Goal: Task Accomplishment & Management: Manage account settings

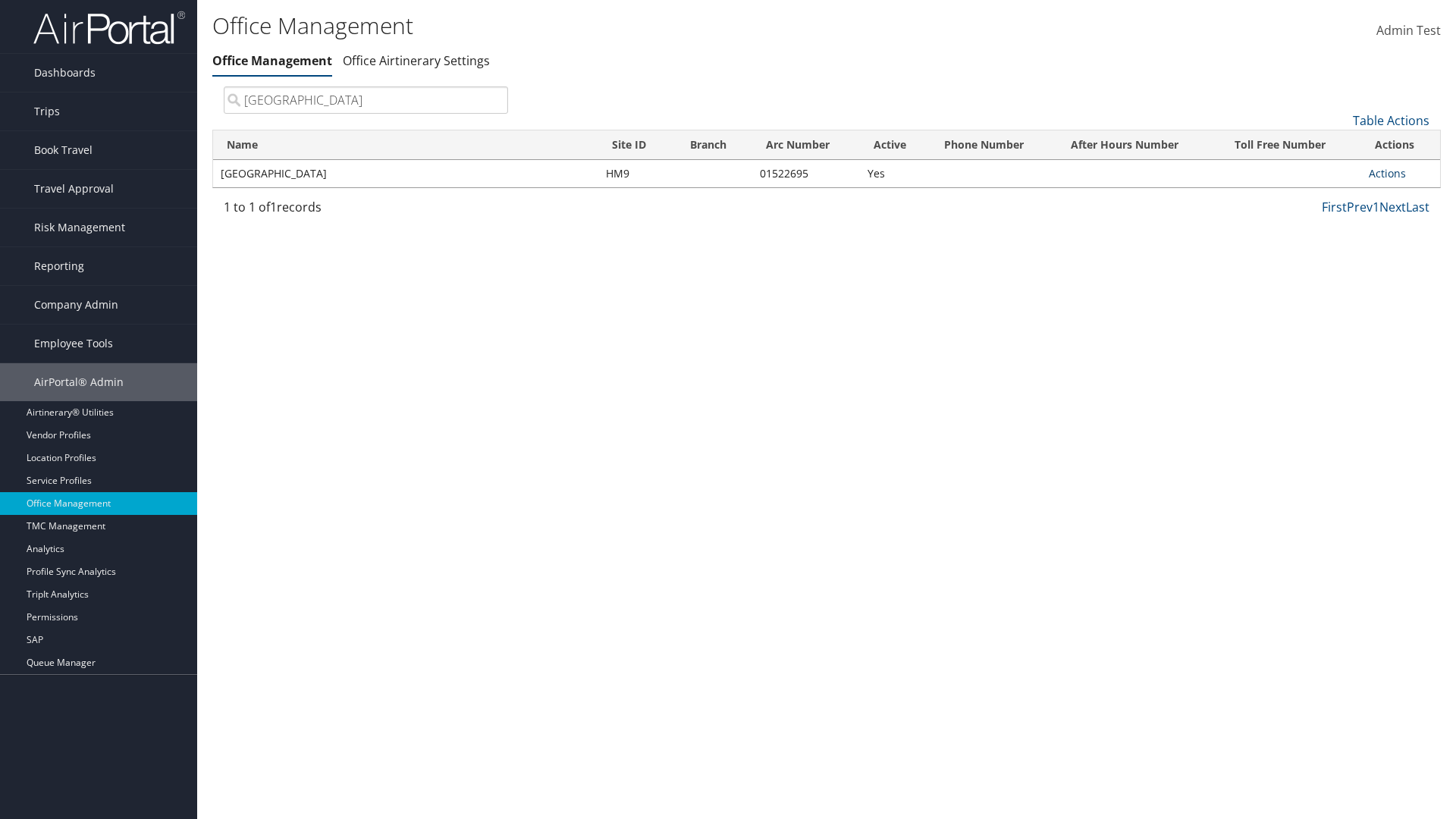
type input "Youngstown State University"
click at [1387, 173] on link "Actions" at bounding box center [1386, 173] width 37 height 15
click at [1337, 246] on link "Manage Banner Ads" at bounding box center [1337, 247] width 128 height 26
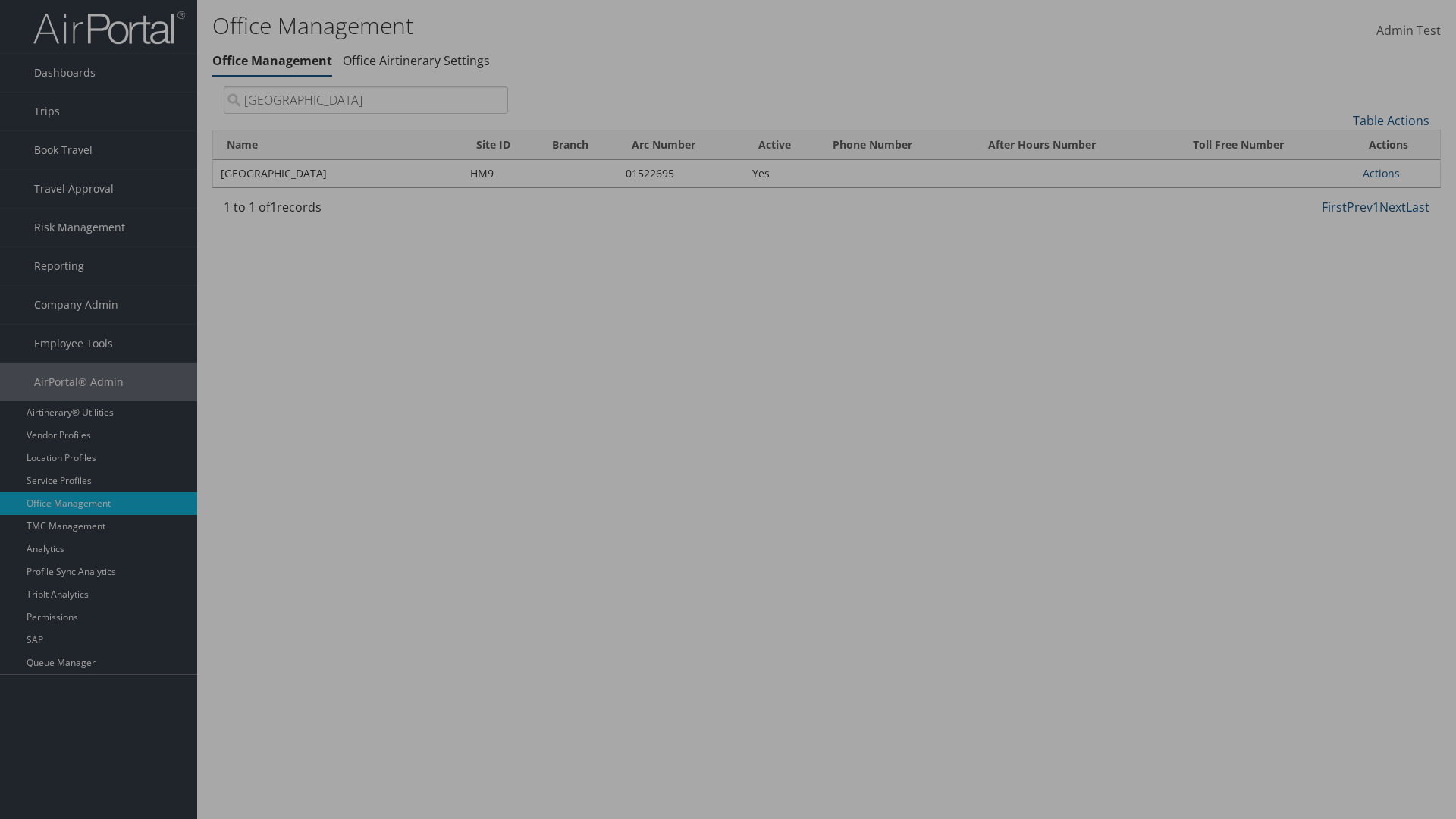
click at [0, 0] on link "Table Actions" at bounding box center [0, 0] width 0 height 0
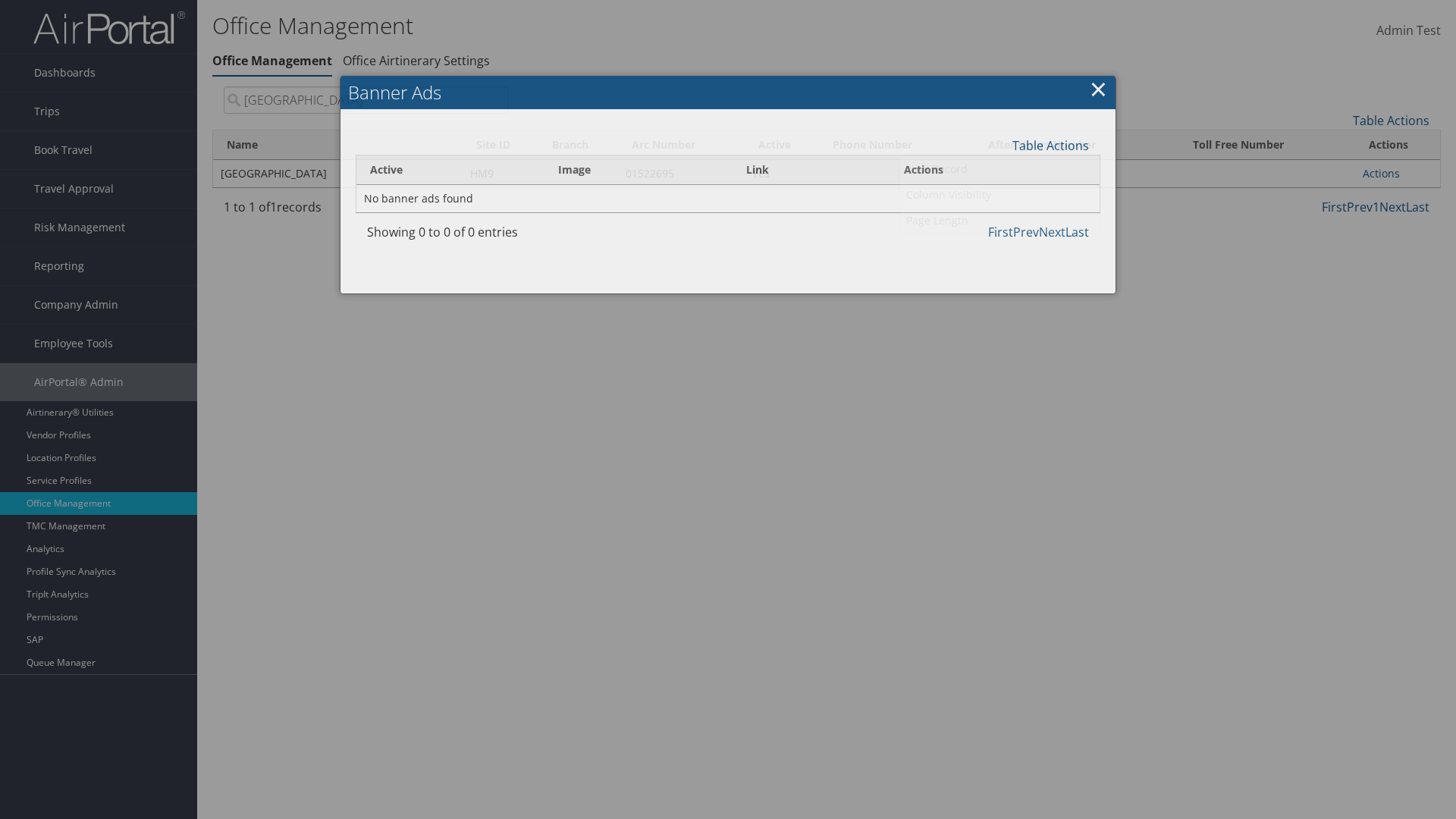
click at [999, 220] on link "Page Length" at bounding box center [999, 221] width 199 height 26
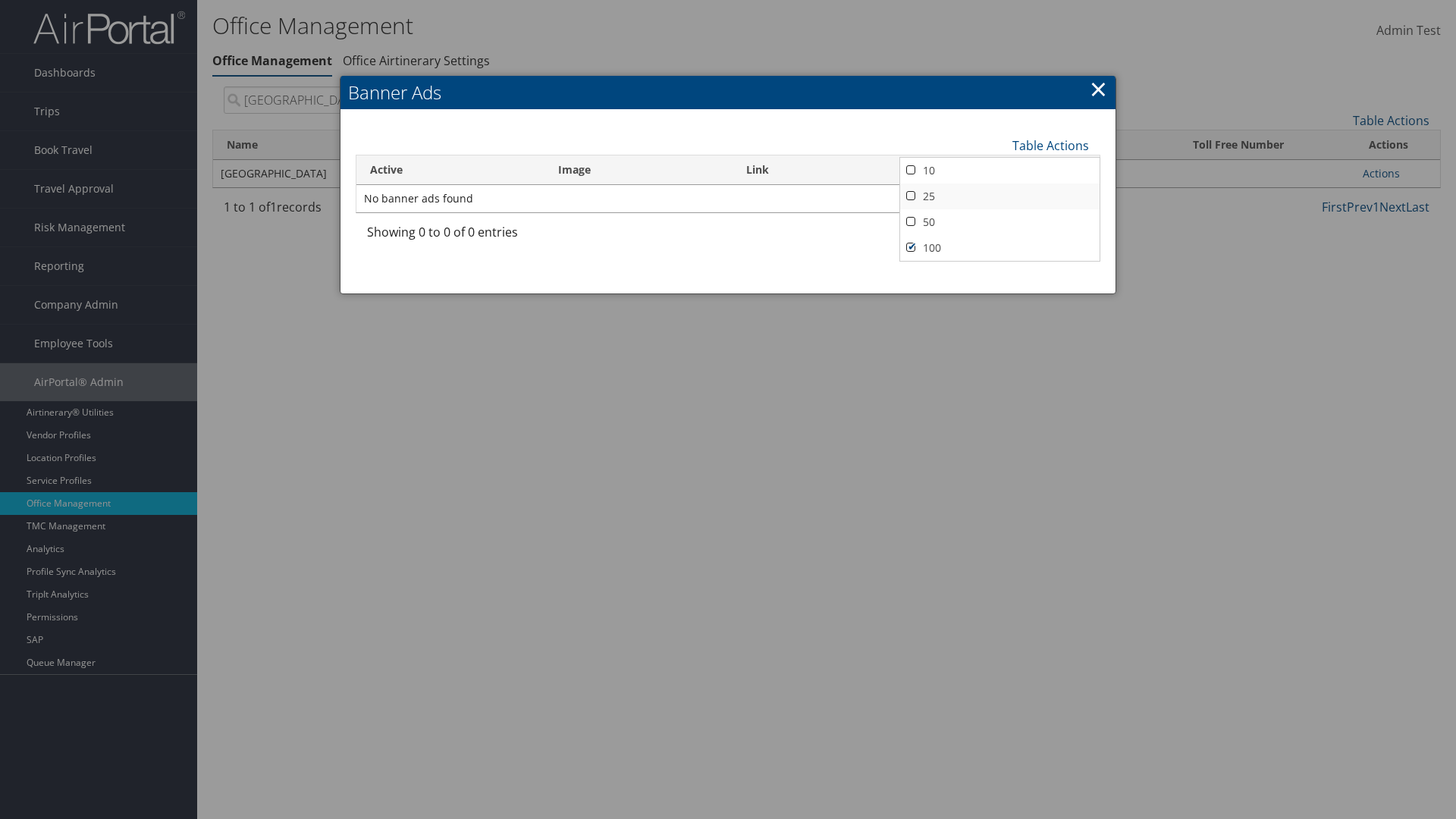
click at [999, 196] on link "25" at bounding box center [999, 197] width 199 height 26
click at [1050, 145] on link "Table Actions" at bounding box center [1050, 145] width 76 height 16
click at [999, 220] on link "Page Length" at bounding box center [999, 221] width 199 height 26
click at [999, 221] on link "50" at bounding box center [999, 222] width 199 height 26
click at [1050, 145] on link "Table Actions" at bounding box center [1050, 145] width 76 height 16
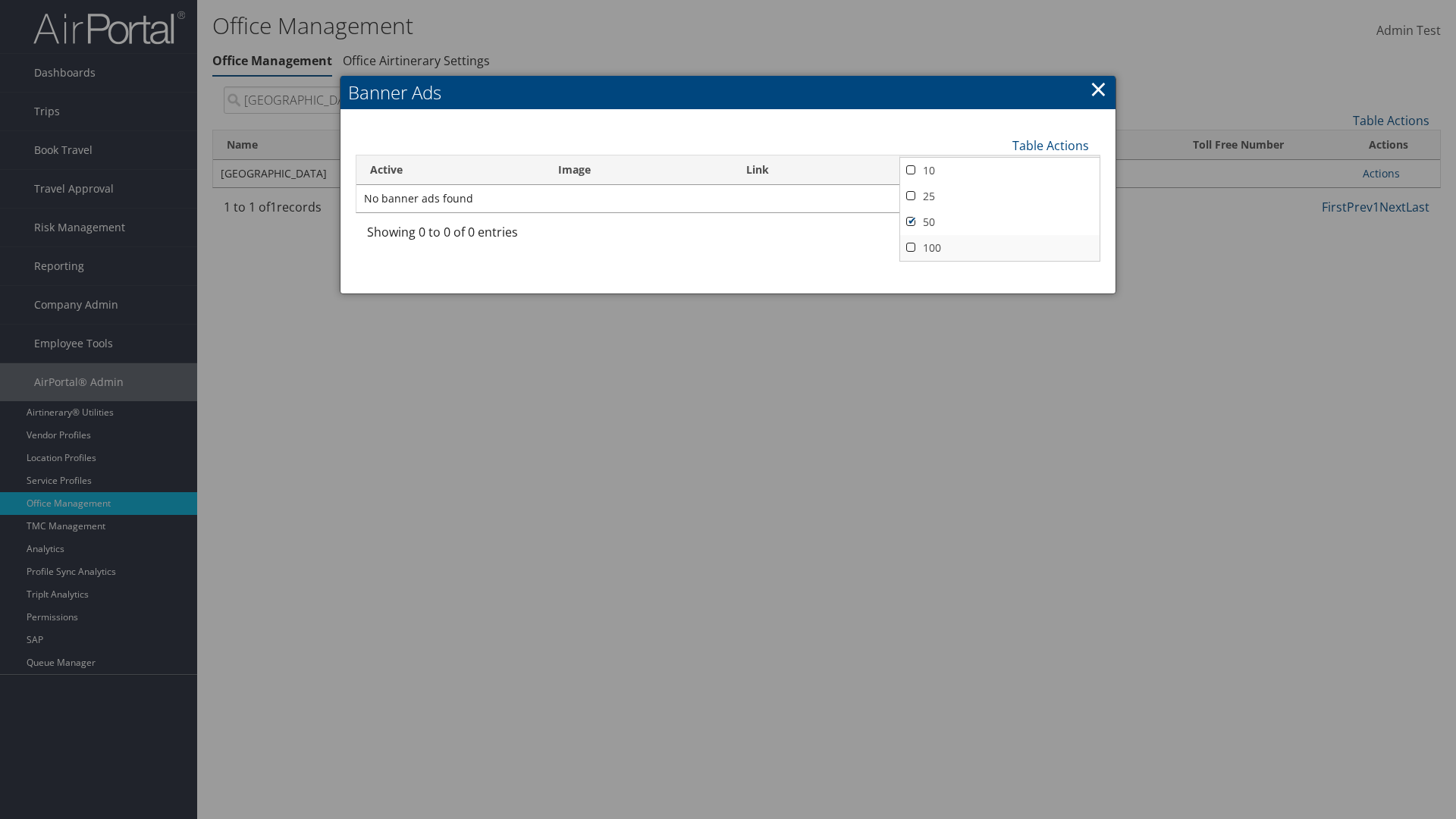
click at [999, 247] on link "100" at bounding box center [999, 248] width 199 height 26
click at [1050, 145] on link "Table Actions" at bounding box center [1050, 145] width 76 height 16
click at [999, 170] on link "Active" at bounding box center [999, 171] width 199 height 26
